Goal: Information Seeking & Learning: Learn about a topic

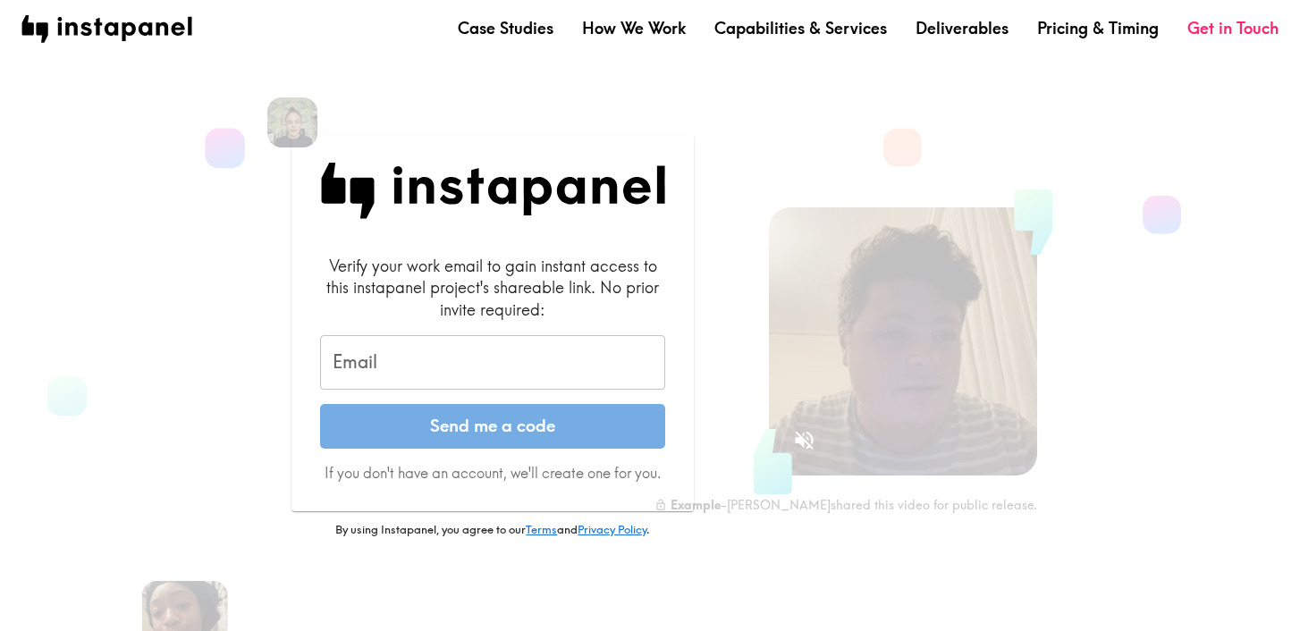
click at [424, 366] on input "Email" at bounding box center [492, 362] width 345 height 55
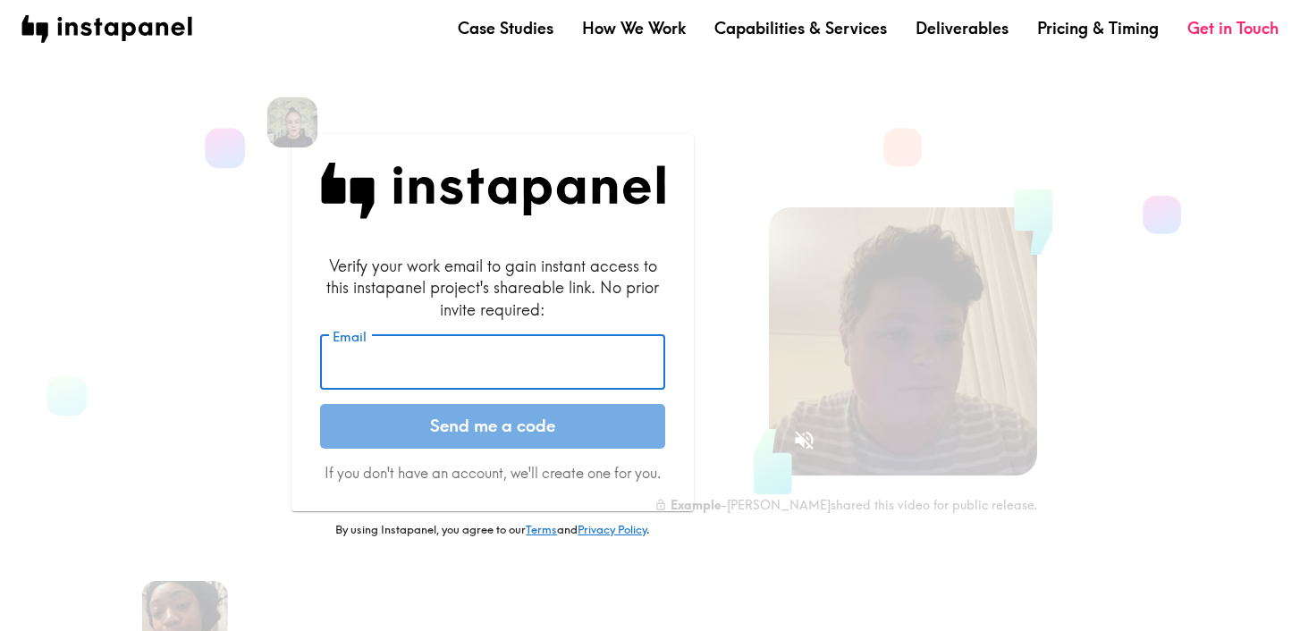
type input "stephanie.bakkum@ogilvy.com"
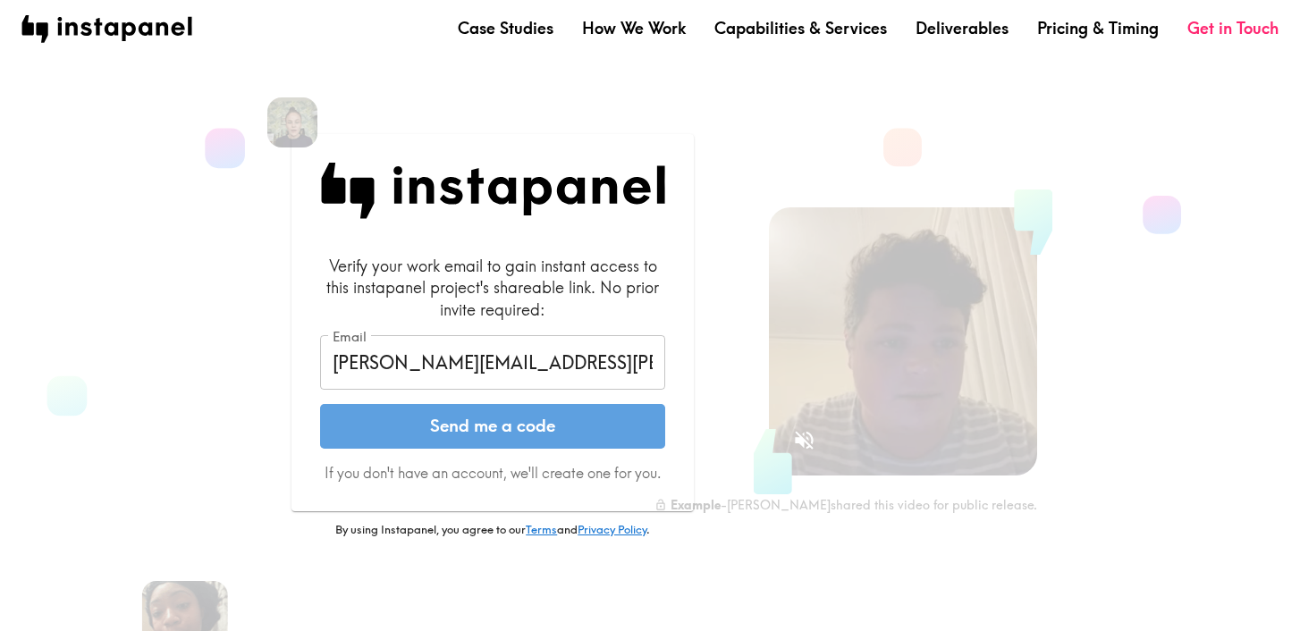
click at [445, 434] on button "Send me a code" at bounding box center [492, 426] width 345 height 45
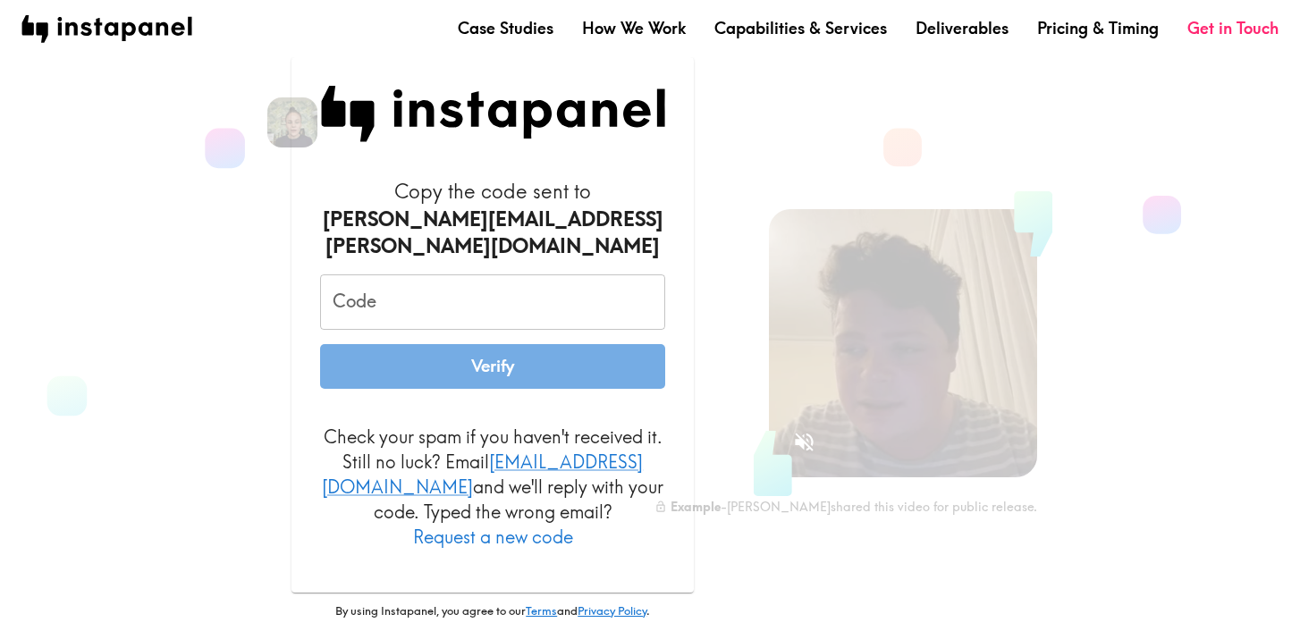
click at [472, 321] on input "Code" at bounding box center [492, 301] width 345 height 55
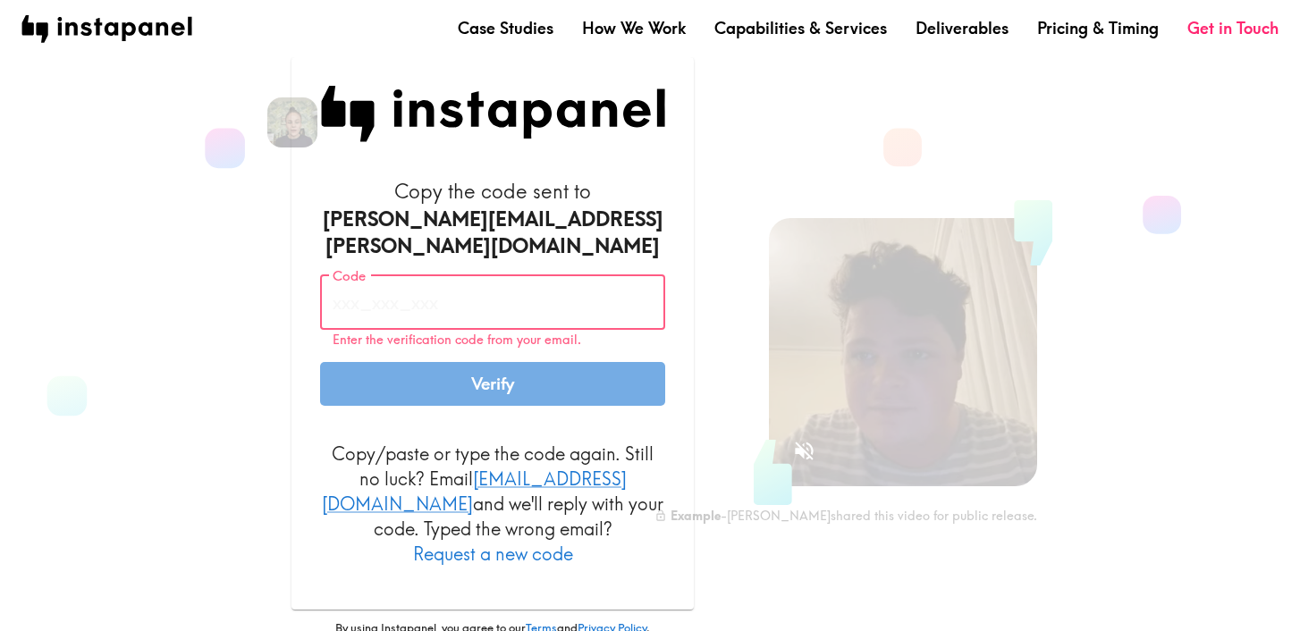
paste input "6Tn_QYy_p9D"
type input "6Tn_QYy_p9D"
click at [463, 370] on button "Verify" at bounding box center [492, 384] width 345 height 45
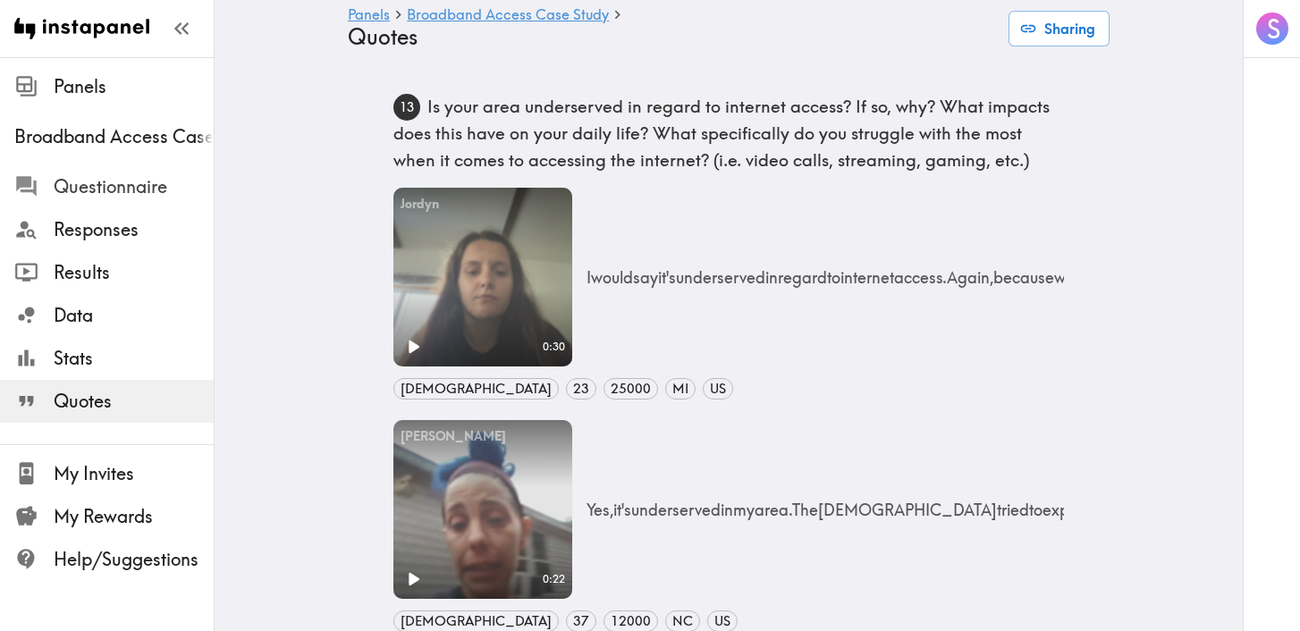
click at [111, 190] on span "Questionnaire" at bounding box center [134, 186] width 160 height 25
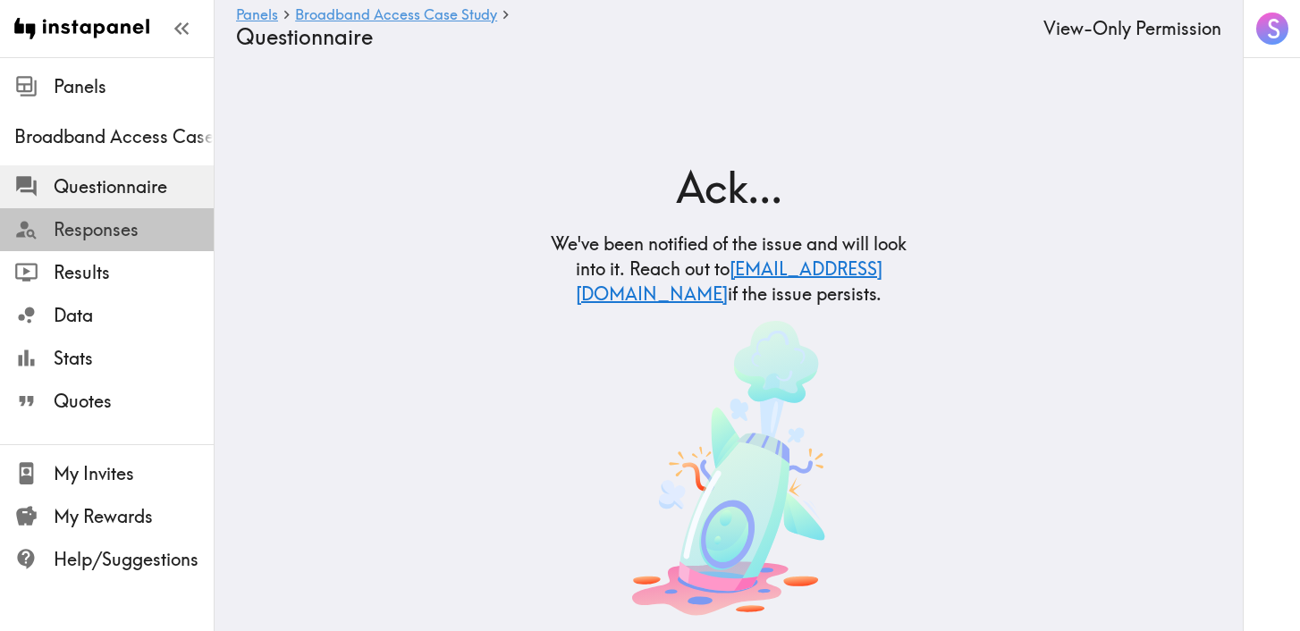
click at [106, 231] on span "Responses" at bounding box center [134, 229] width 160 height 25
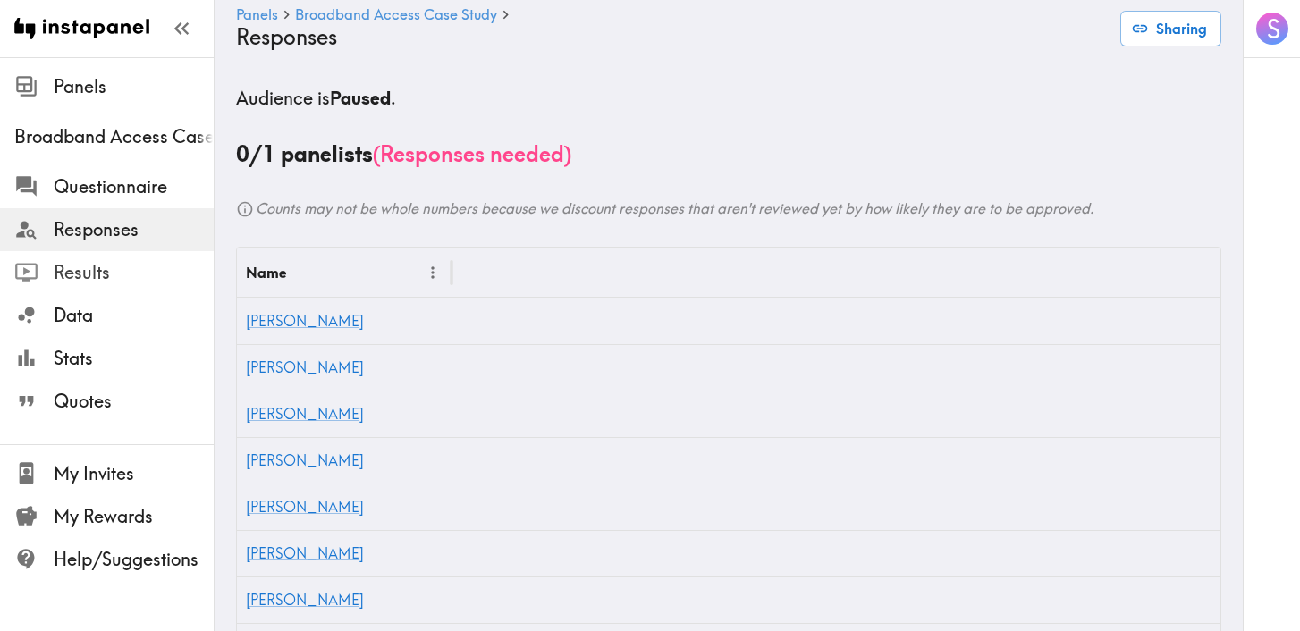
click at [89, 263] on span "Results" at bounding box center [134, 272] width 160 height 25
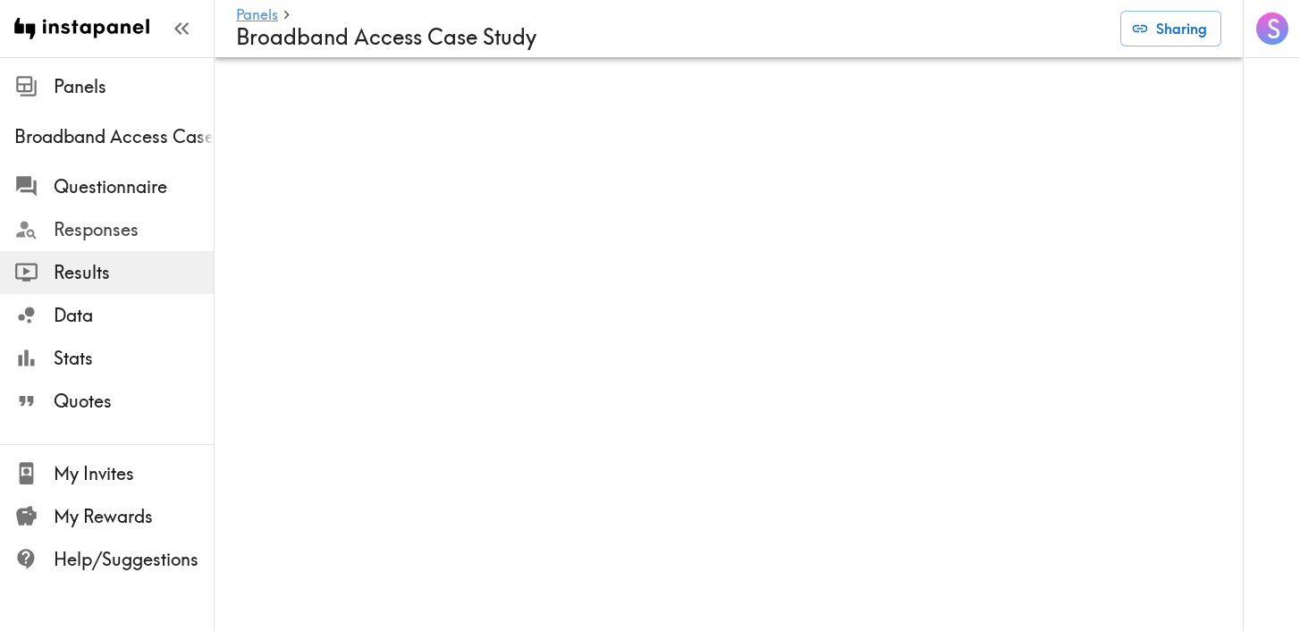
click at [117, 233] on span "Responses" at bounding box center [134, 229] width 160 height 25
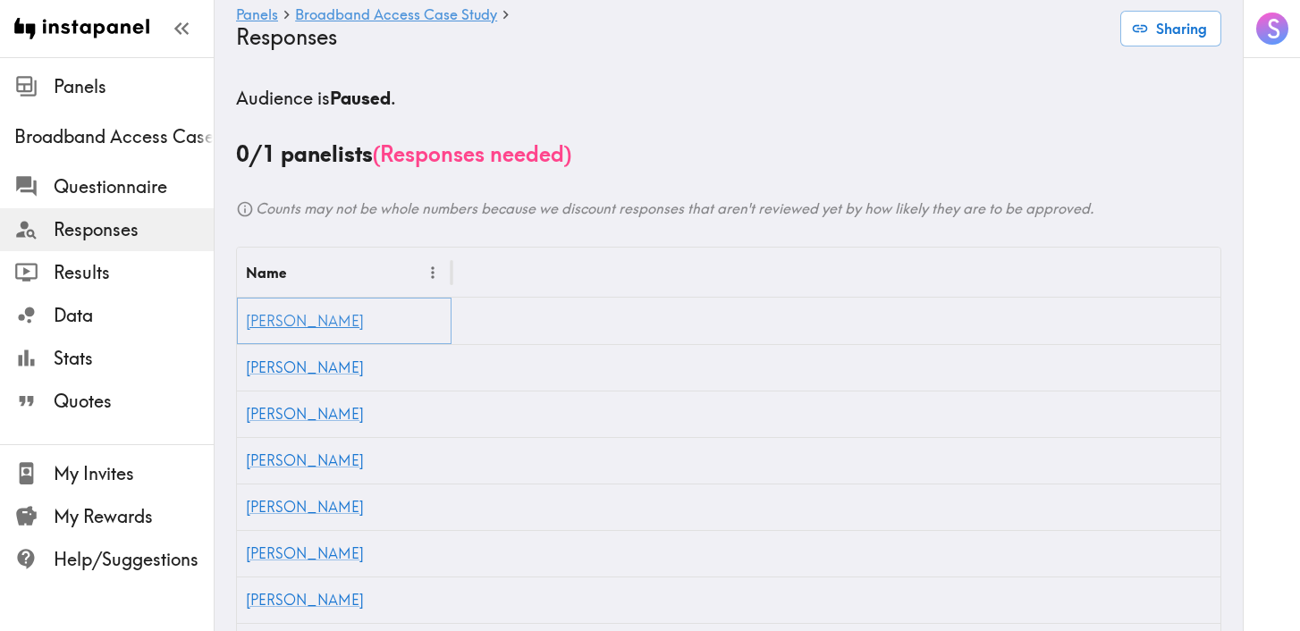
click at [274, 324] on link "[PERSON_NAME]" at bounding box center [305, 321] width 118 height 18
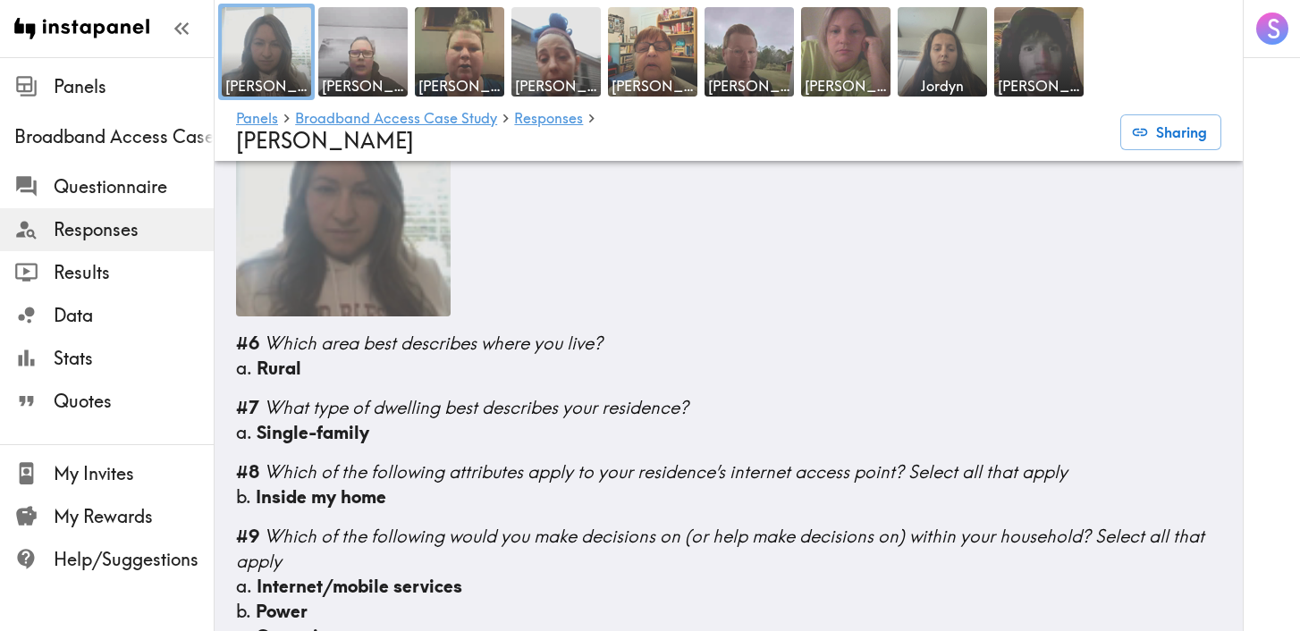
scroll to position [92, 0]
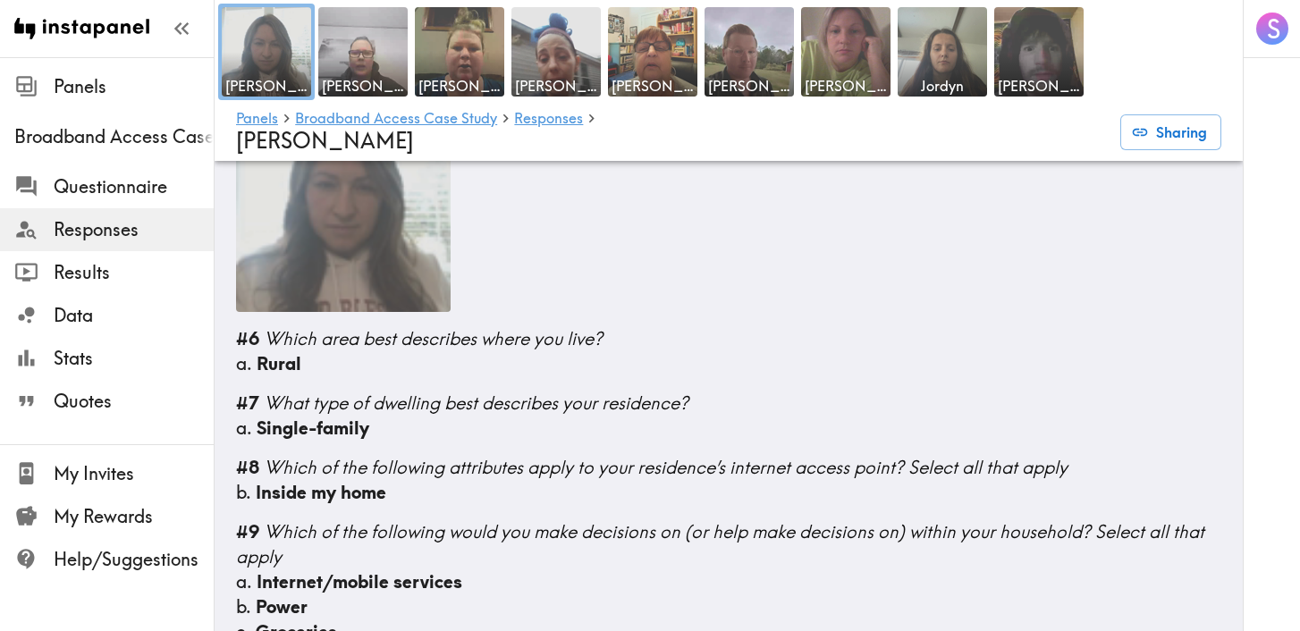
click at [280, 365] on span "Rural" at bounding box center [279, 363] width 45 height 22
click at [309, 404] on span "What type of dwelling best describes your residence?" at bounding box center [476, 403] width 425 height 22
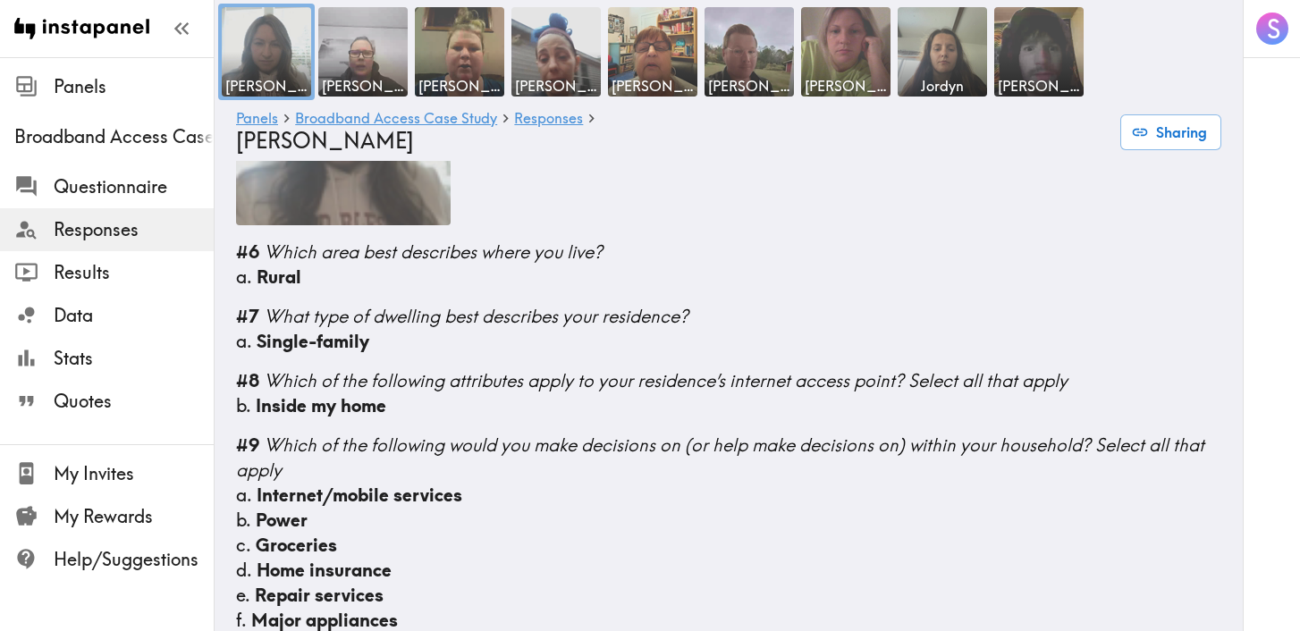
scroll to position [0, 0]
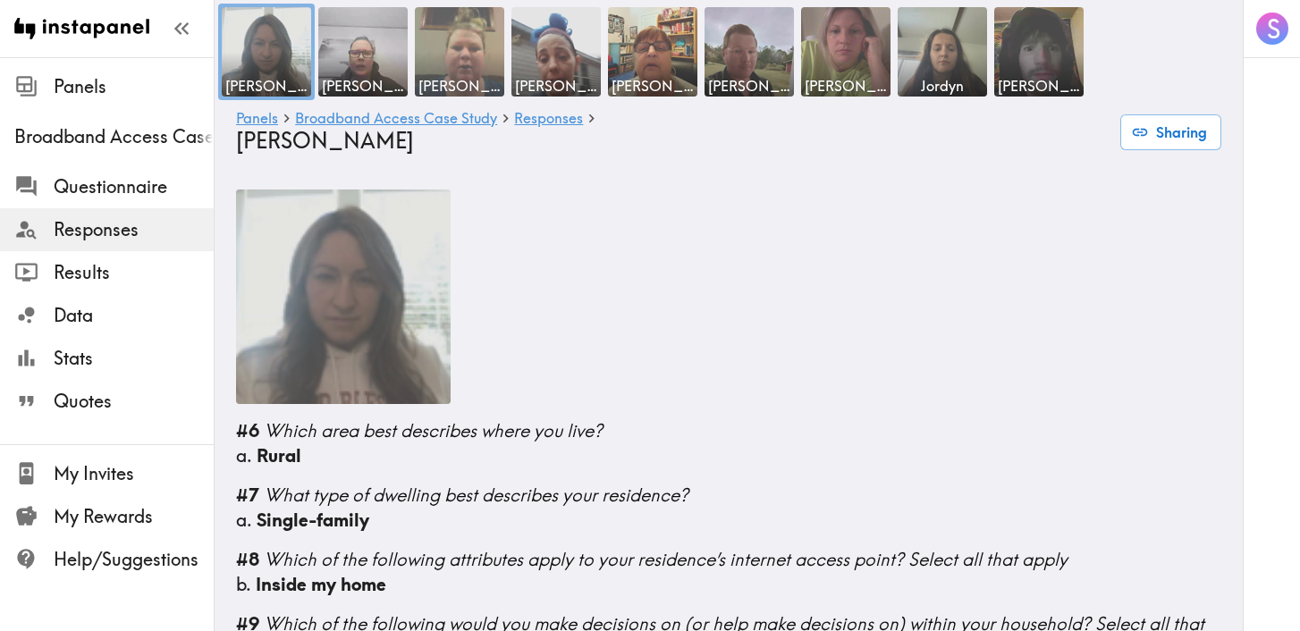
click at [468, 75] on div "[PERSON_NAME]" at bounding box center [459, 51] width 89 height 89
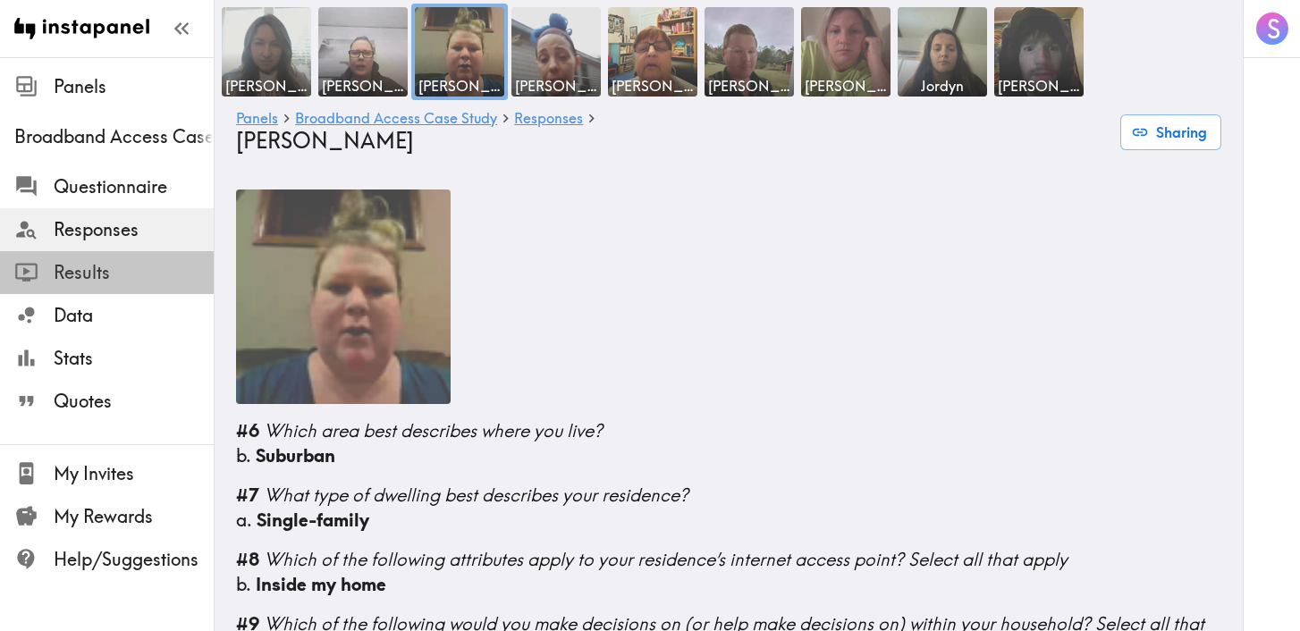
click at [93, 269] on span "Results" at bounding box center [134, 272] width 160 height 25
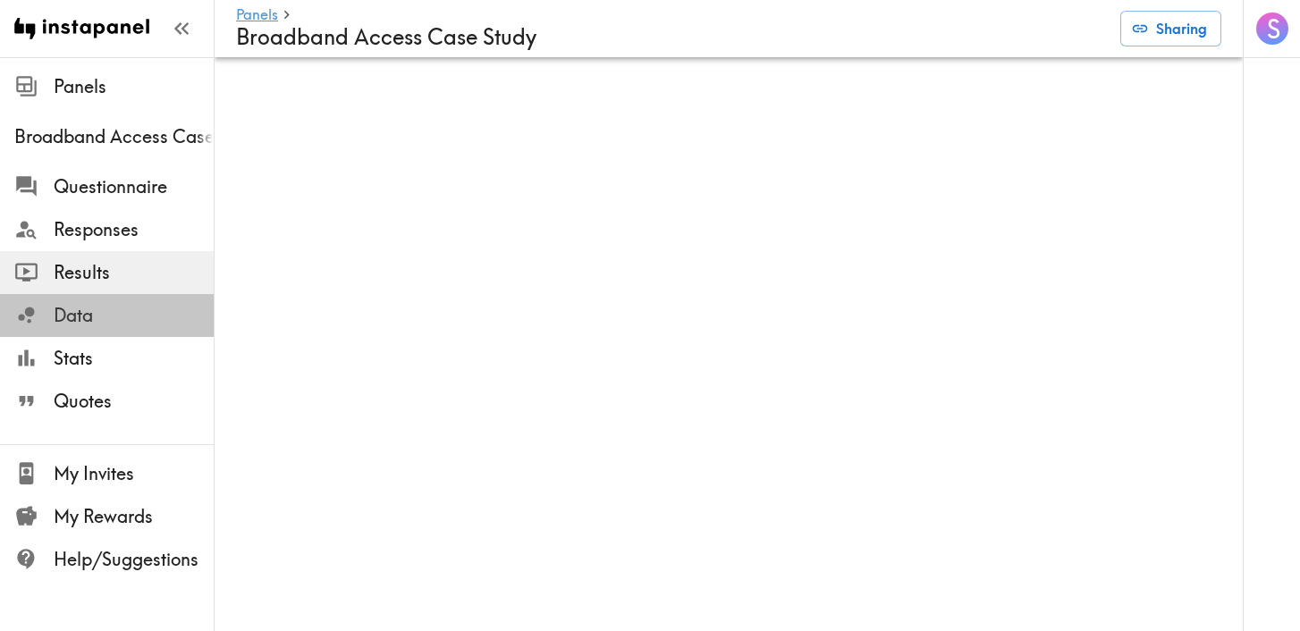
click at [84, 310] on span "Data" at bounding box center [134, 315] width 160 height 25
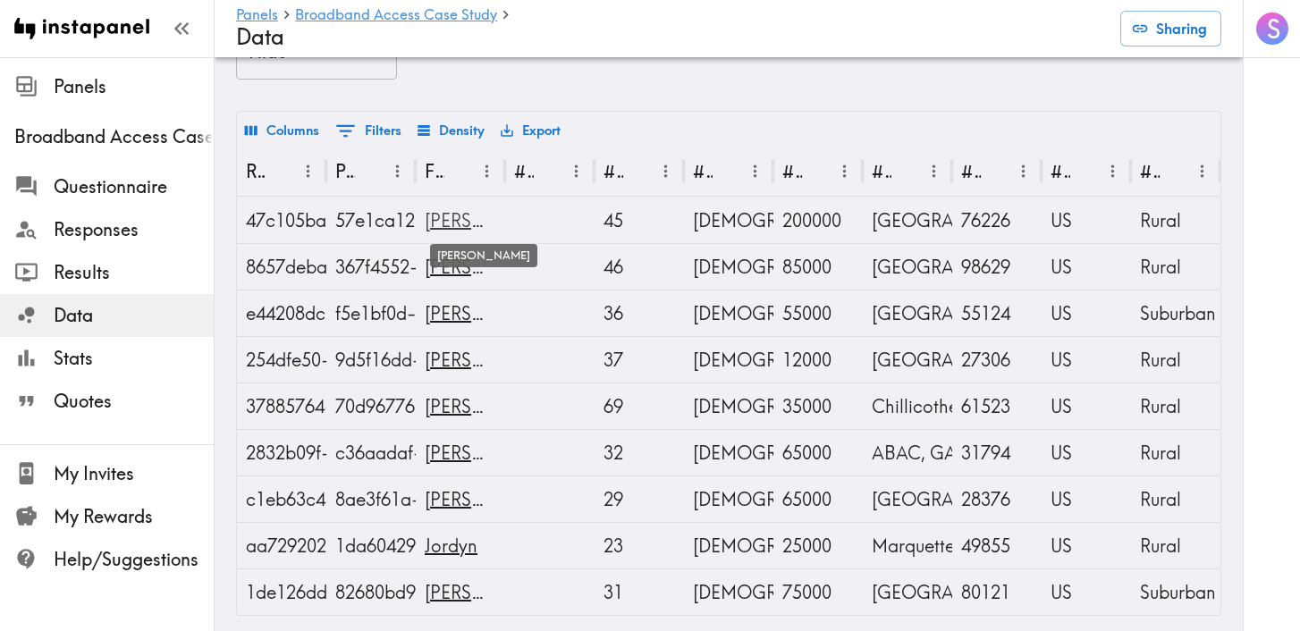
scroll to position [75, 0]
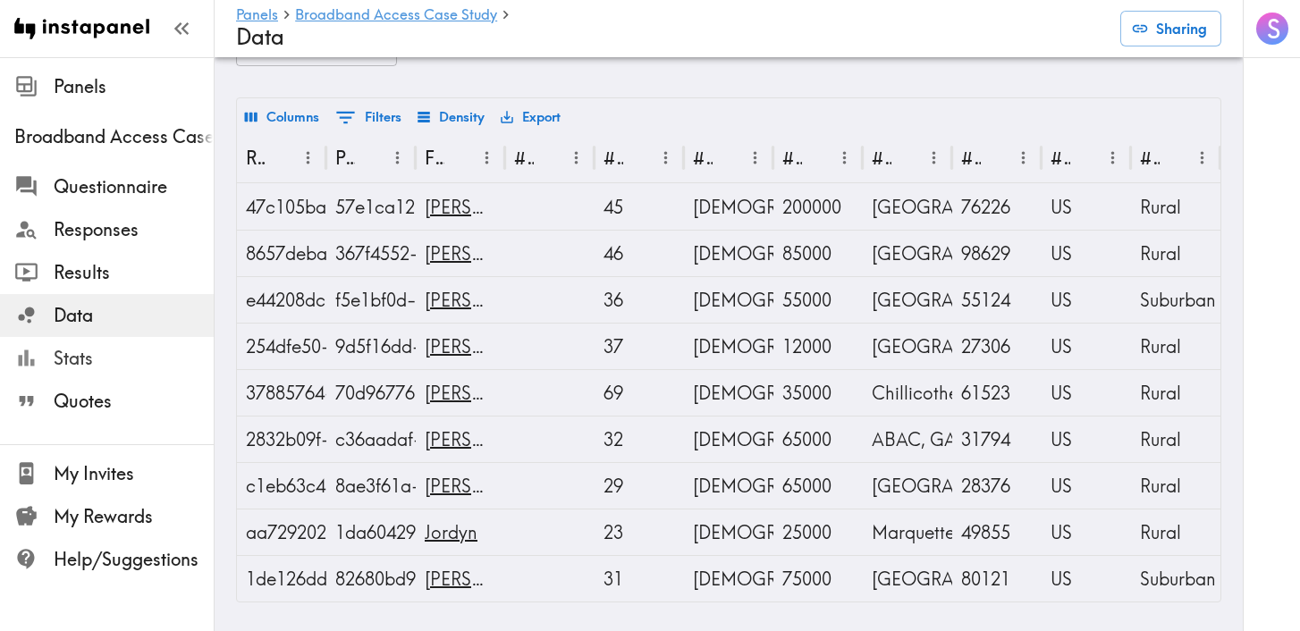
click at [103, 368] on span "Stats" at bounding box center [134, 358] width 160 height 25
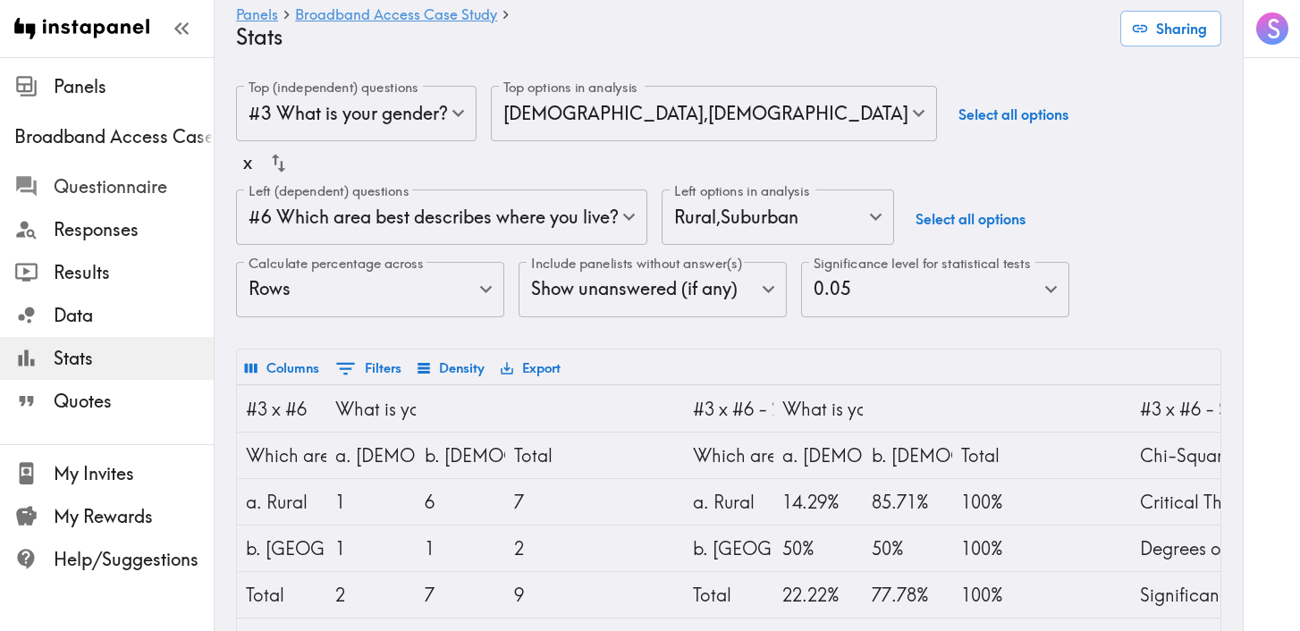
click at [121, 190] on span "Questionnaire" at bounding box center [134, 186] width 160 height 25
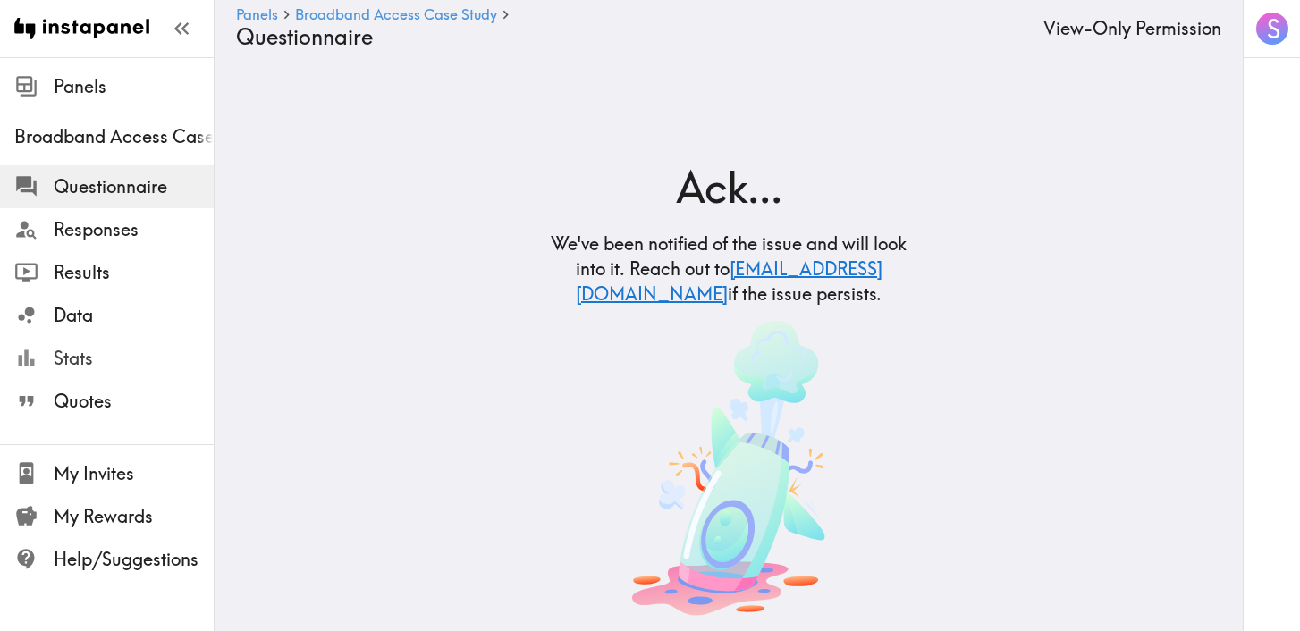
click at [73, 358] on span "Stats" at bounding box center [134, 358] width 160 height 25
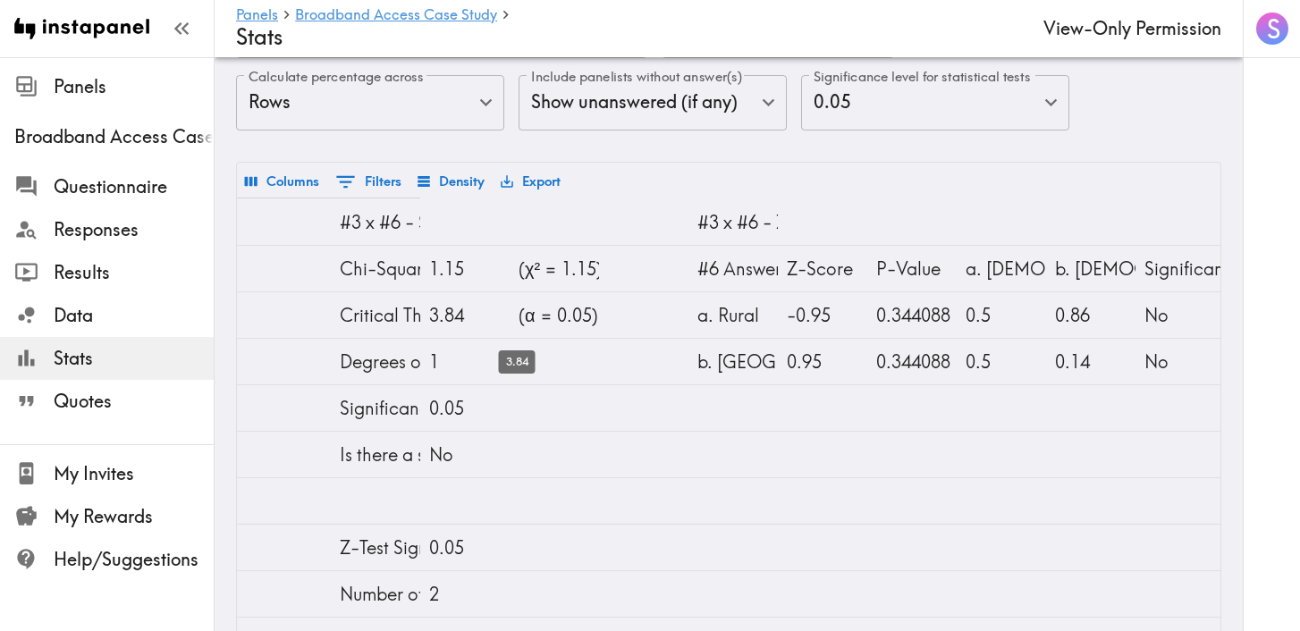
scroll to position [0, 300]
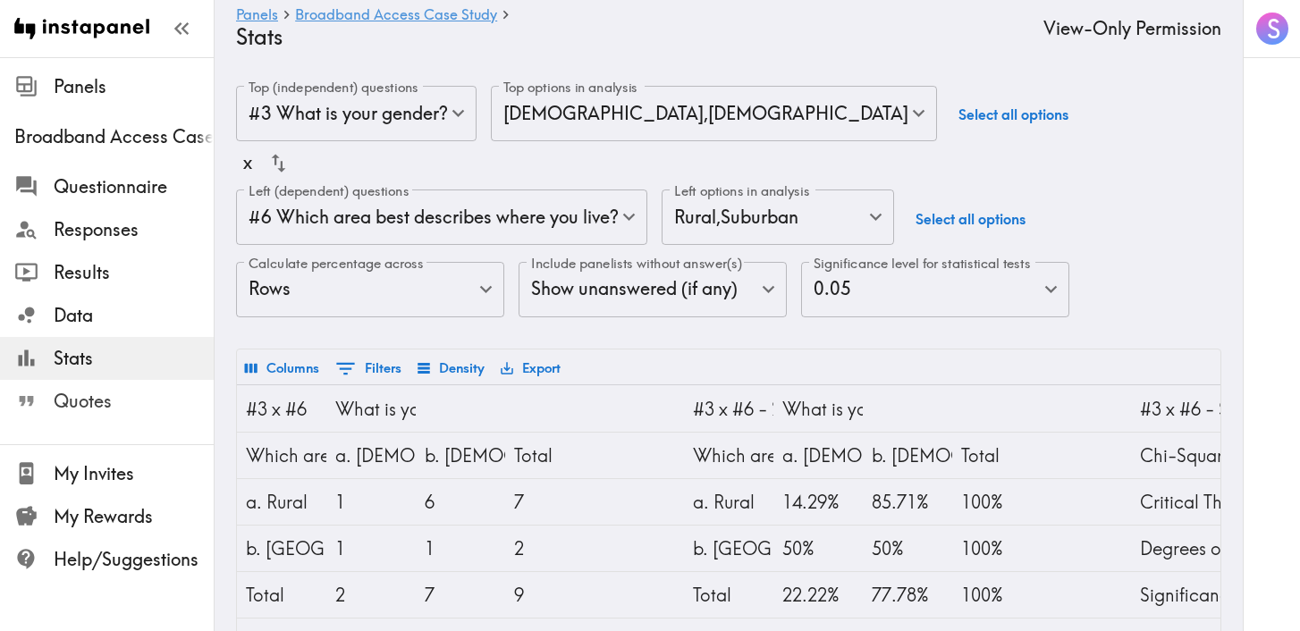
click at [69, 402] on span "Quotes" at bounding box center [134, 401] width 160 height 25
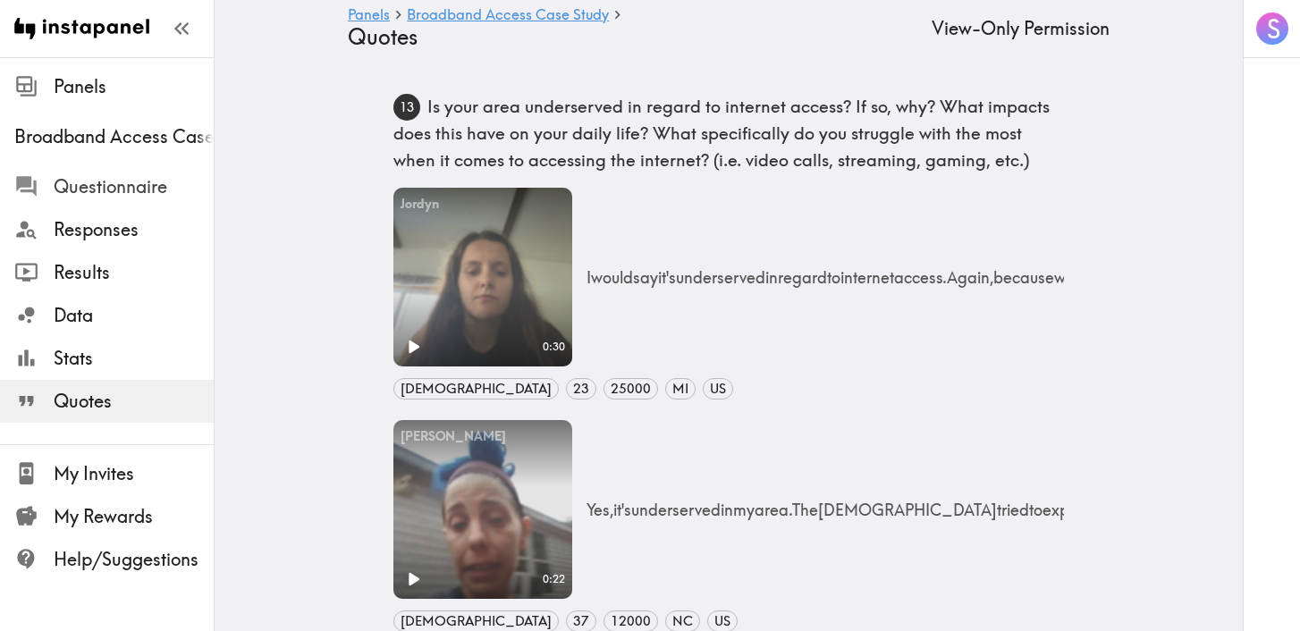
click at [96, 194] on span "Questionnaire" at bounding box center [134, 186] width 160 height 25
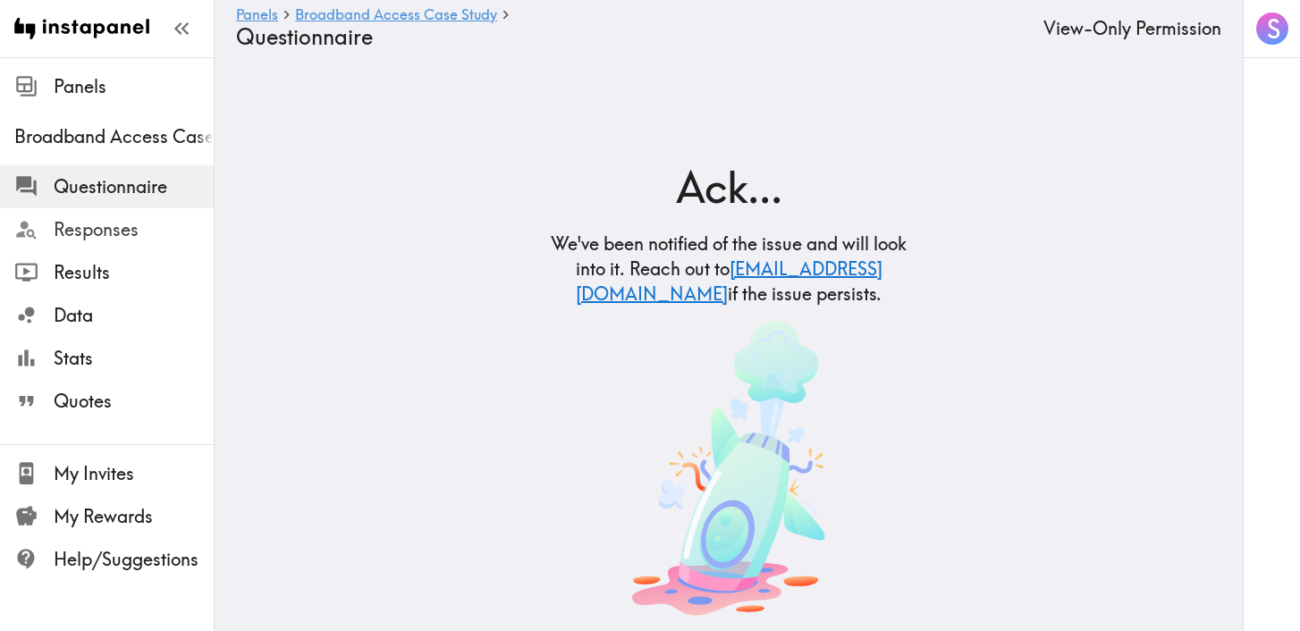
click at [110, 233] on span "Responses" at bounding box center [134, 229] width 160 height 25
